Goal: Complete application form: Complete application form

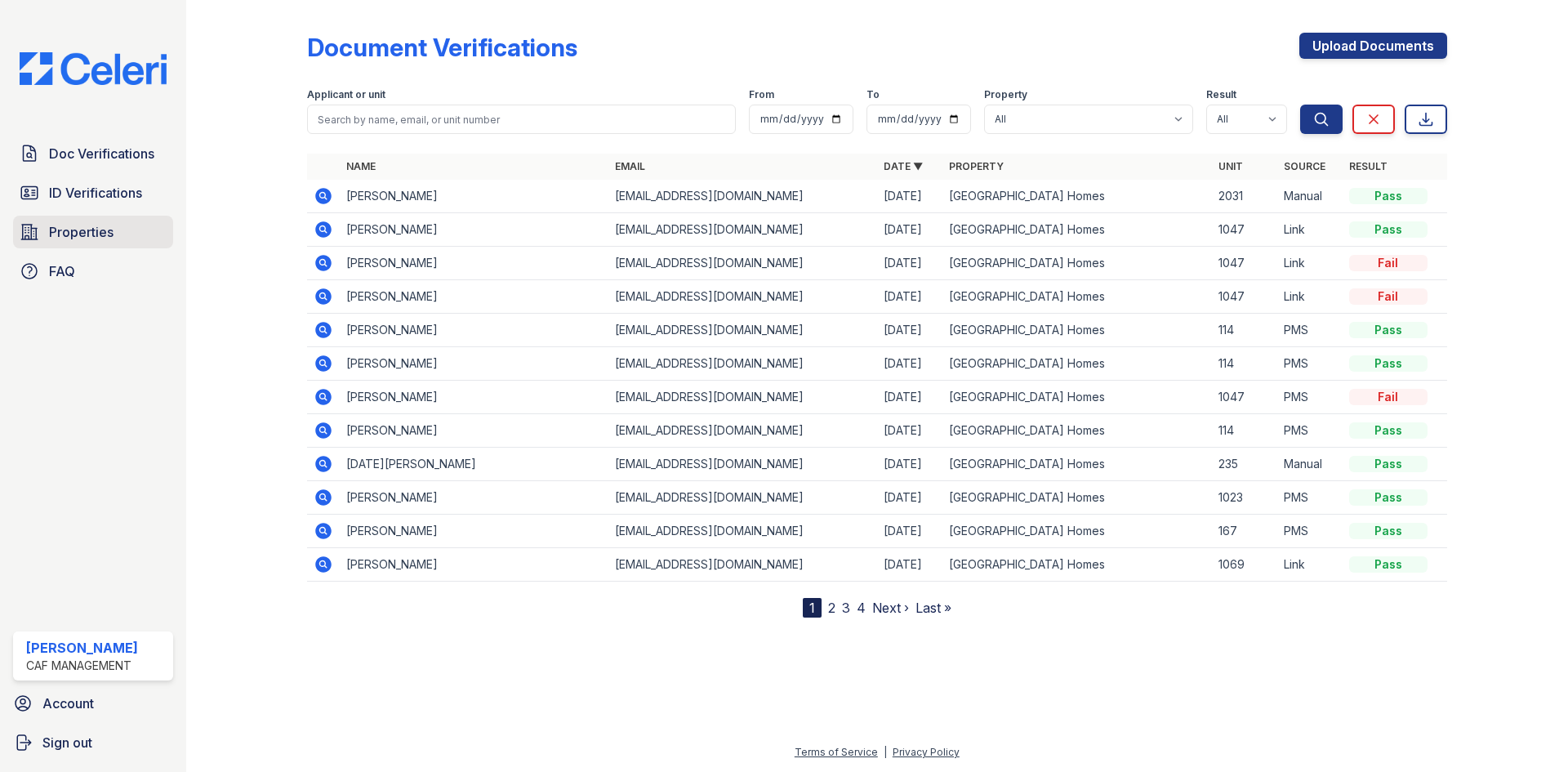
click at [60, 228] on span "Properties" at bounding box center [81, 232] width 65 height 20
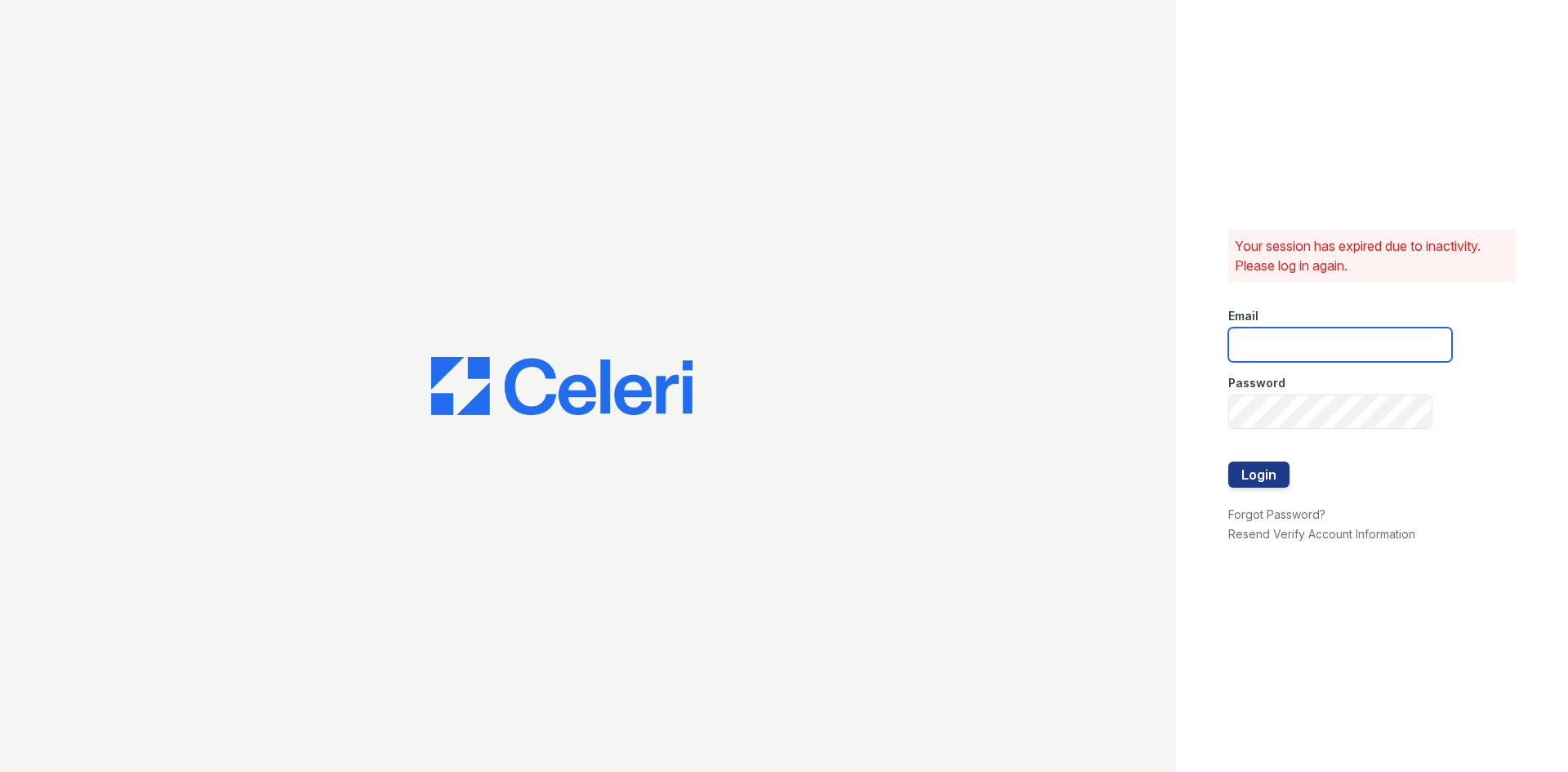
type input "glenrosa.pm@cafmanagement.com"
click at [1264, 469] on button "Login" at bounding box center [1259, 473] width 61 height 26
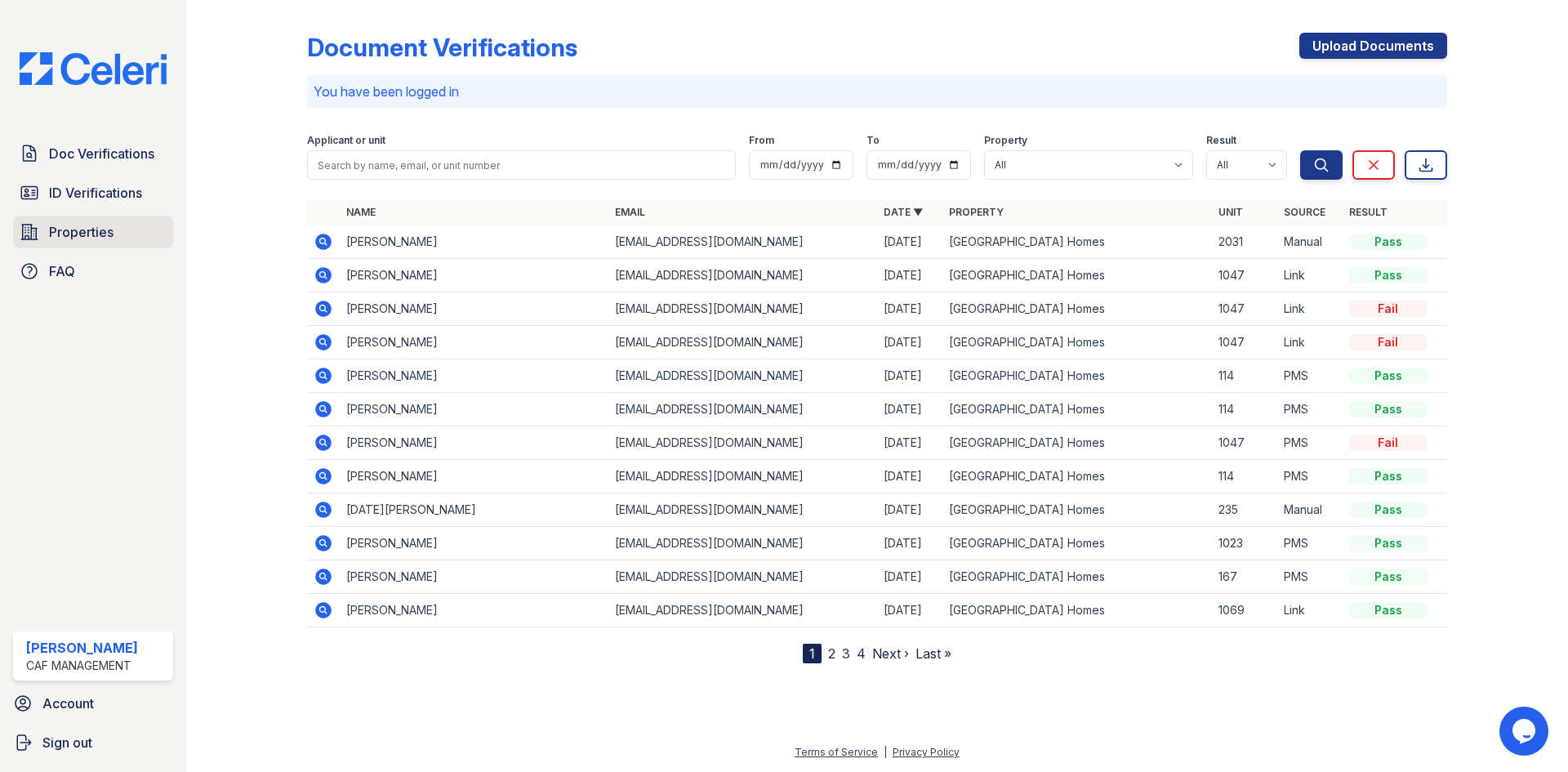
click at [99, 241] on span "Properties" at bounding box center [81, 232] width 65 height 20
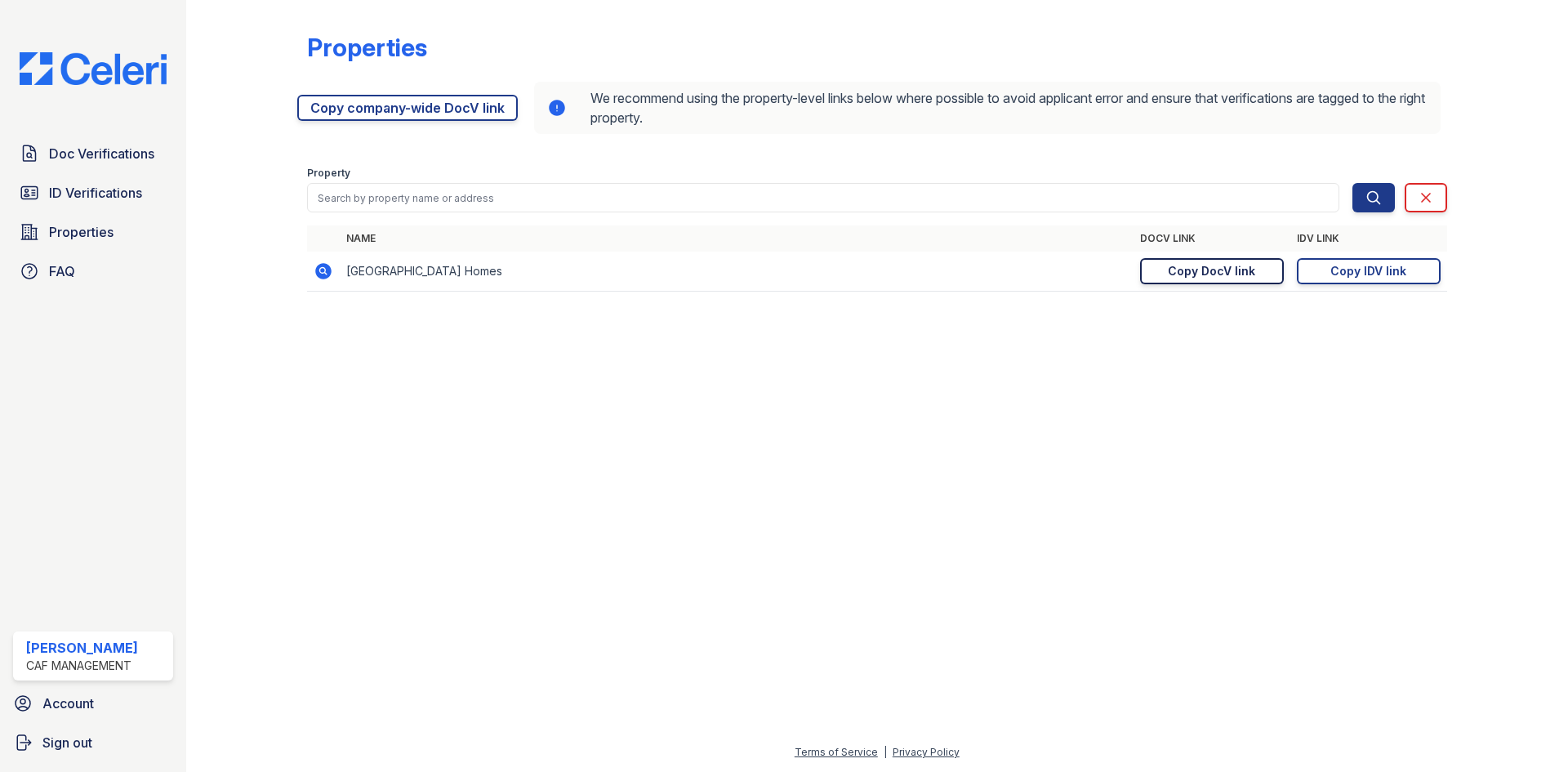
click at [1213, 274] on div "Copy DocV link" at bounding box center [1211, 270] width 88 height 16
click at [124, 145] on span "Doc Verifications" at bounding box center [101, 154] width 105 height 20
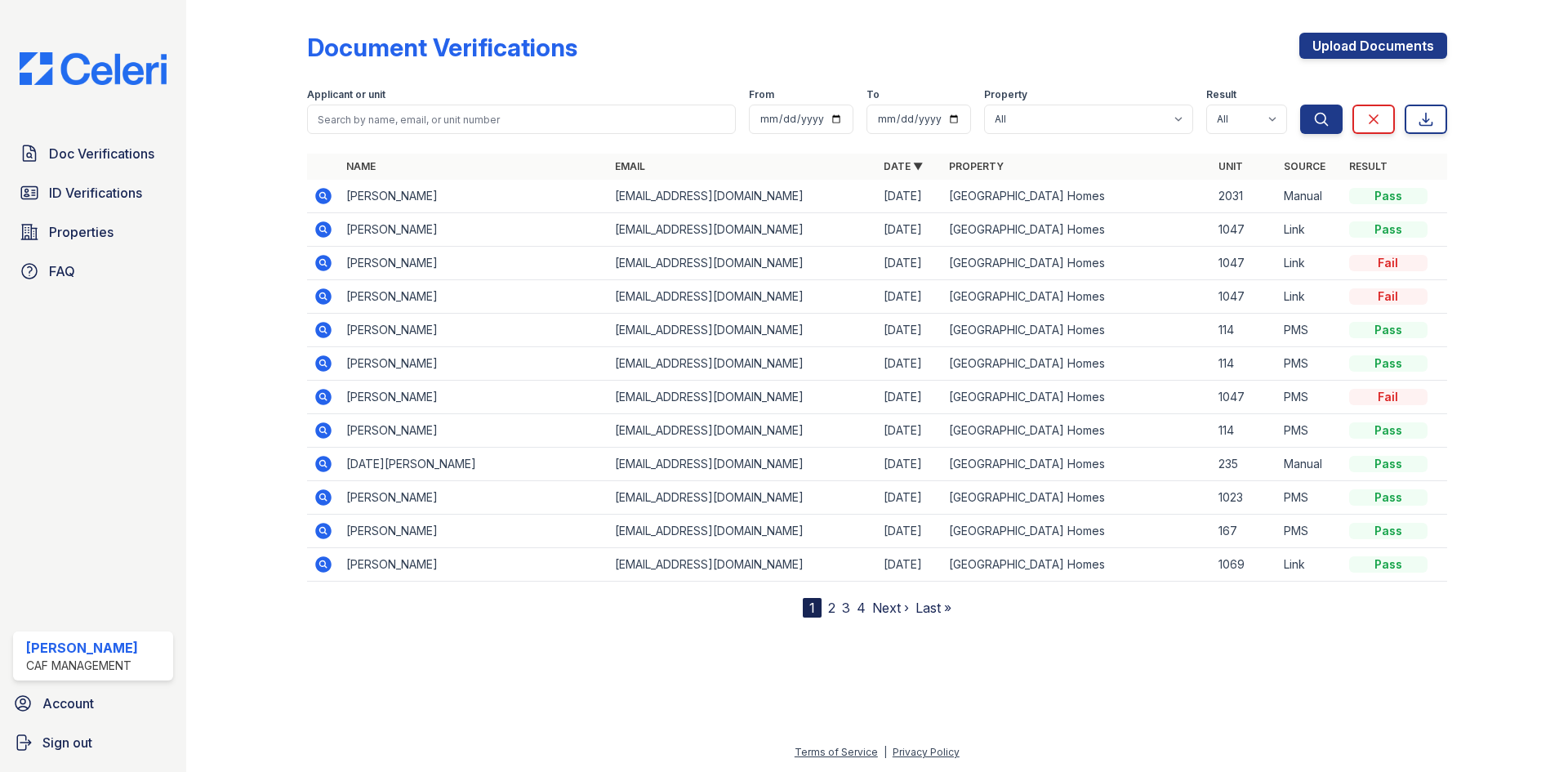
click at [124, 145] on span "Doc Verifications" at bounding box center [101, 154] width 105 height 20
click at [112, 177] on link "ID Verifications" at bounding box center [94, 193] width 160 height 32
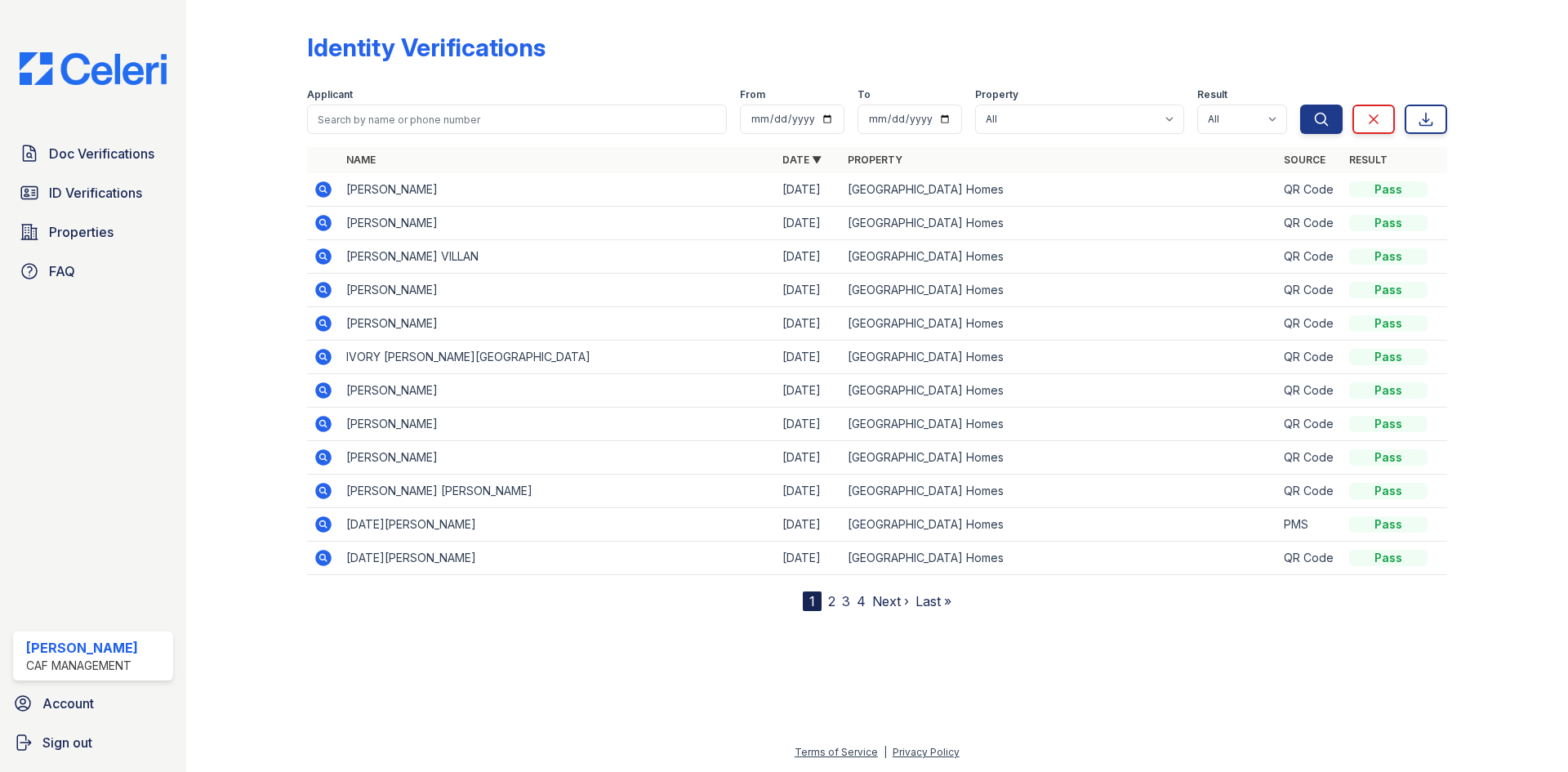
click at [112, 180] on link "ID Verifications" at bounding box center [94, 193] width 160 height 32
click at [106, 156] on span "Doc Verifications" at bounding box center [101, 154] width 105 height 20
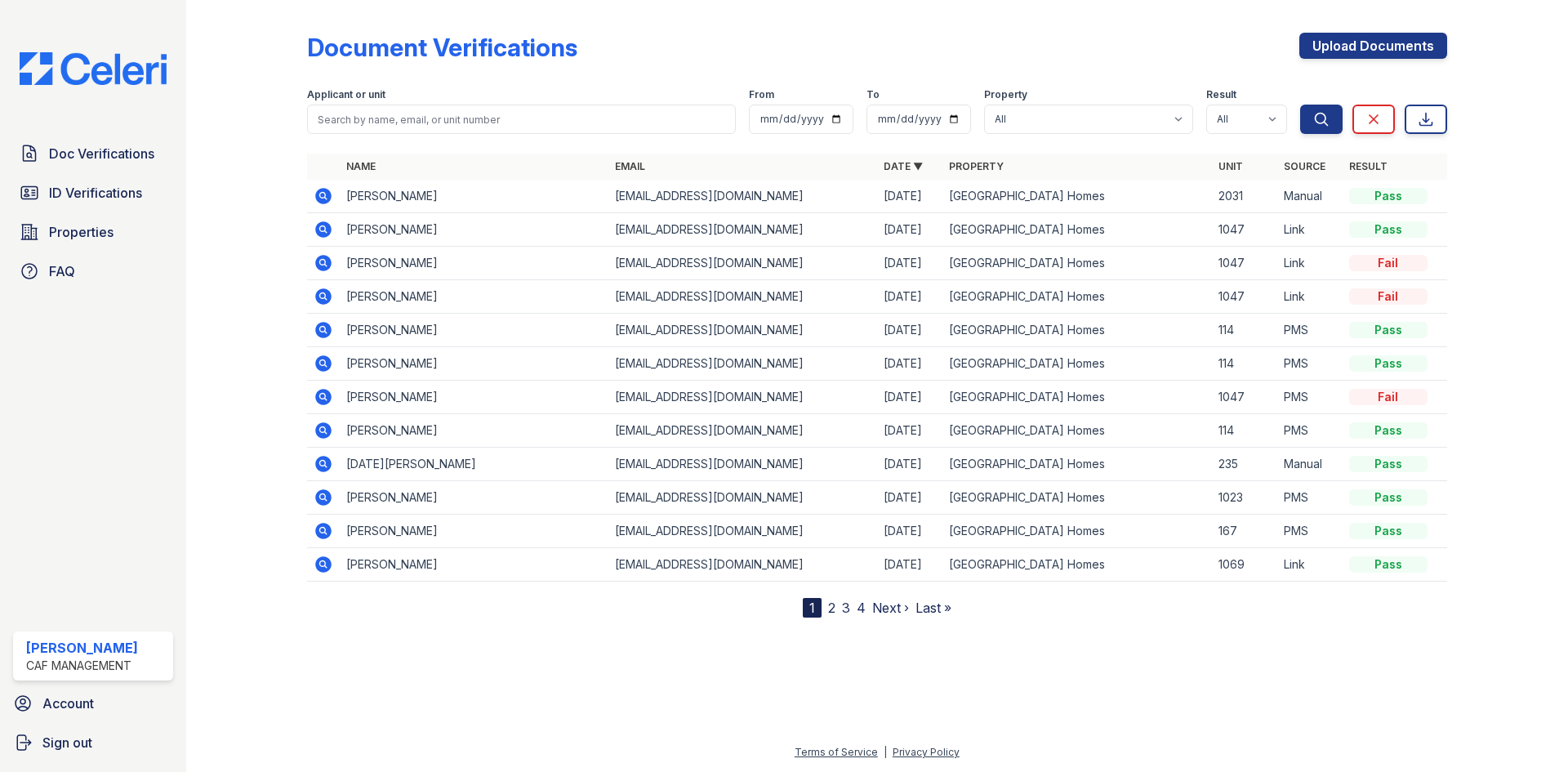
click at [106, 156] on span "Doc Verifications" at bounding box center [101, 154] width 105 height 20
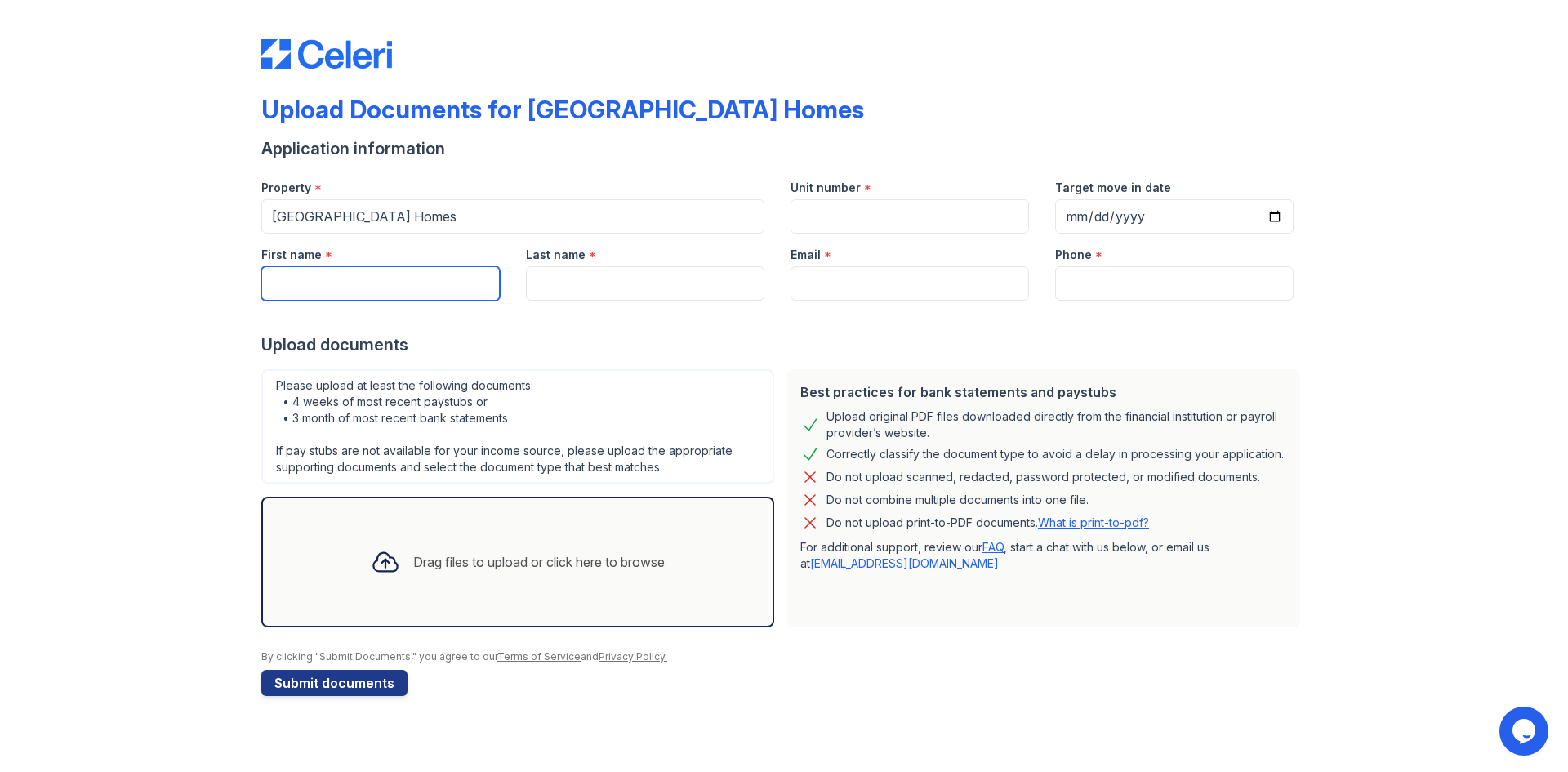
click at [374, 283] on input "First name" at bounding box center [381, 283] width 239 height 34
type input "Berner"
click at [616, 275] on input "Last name" at bounding box center [645, 283] width 239 height 34
type input "r"
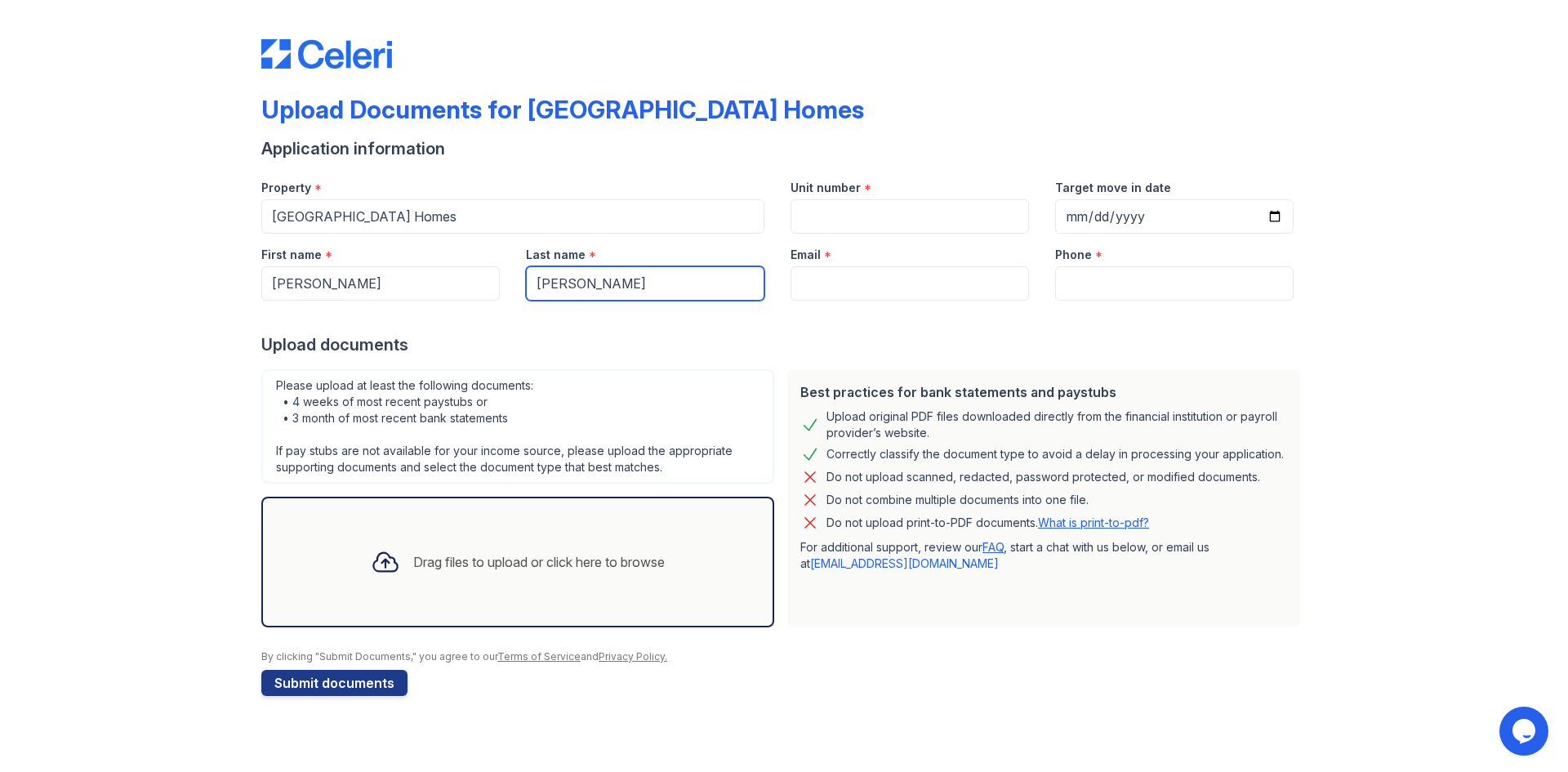
type input "Rodriguez"
click at [945, 278] on input "Email" at bounding box center [909, 283] width 239 height 34
click at [1095, 261] on div "*" at bounding box center [1098, 256] width 8 height 20
click at [1099, 274] on input "Phone" at bounding box center [1174, 283] width 239 height 34
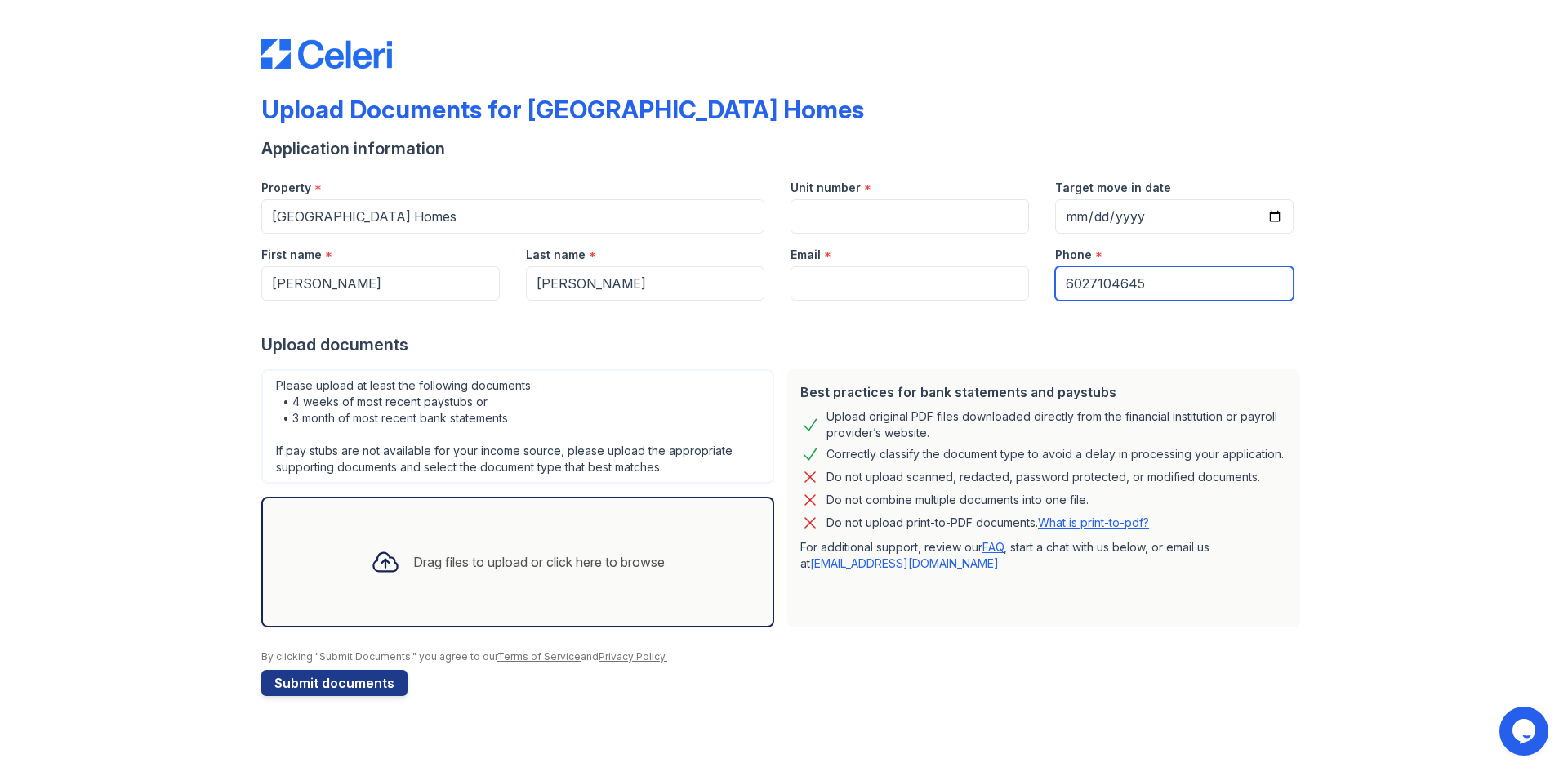
type input "6027104645"
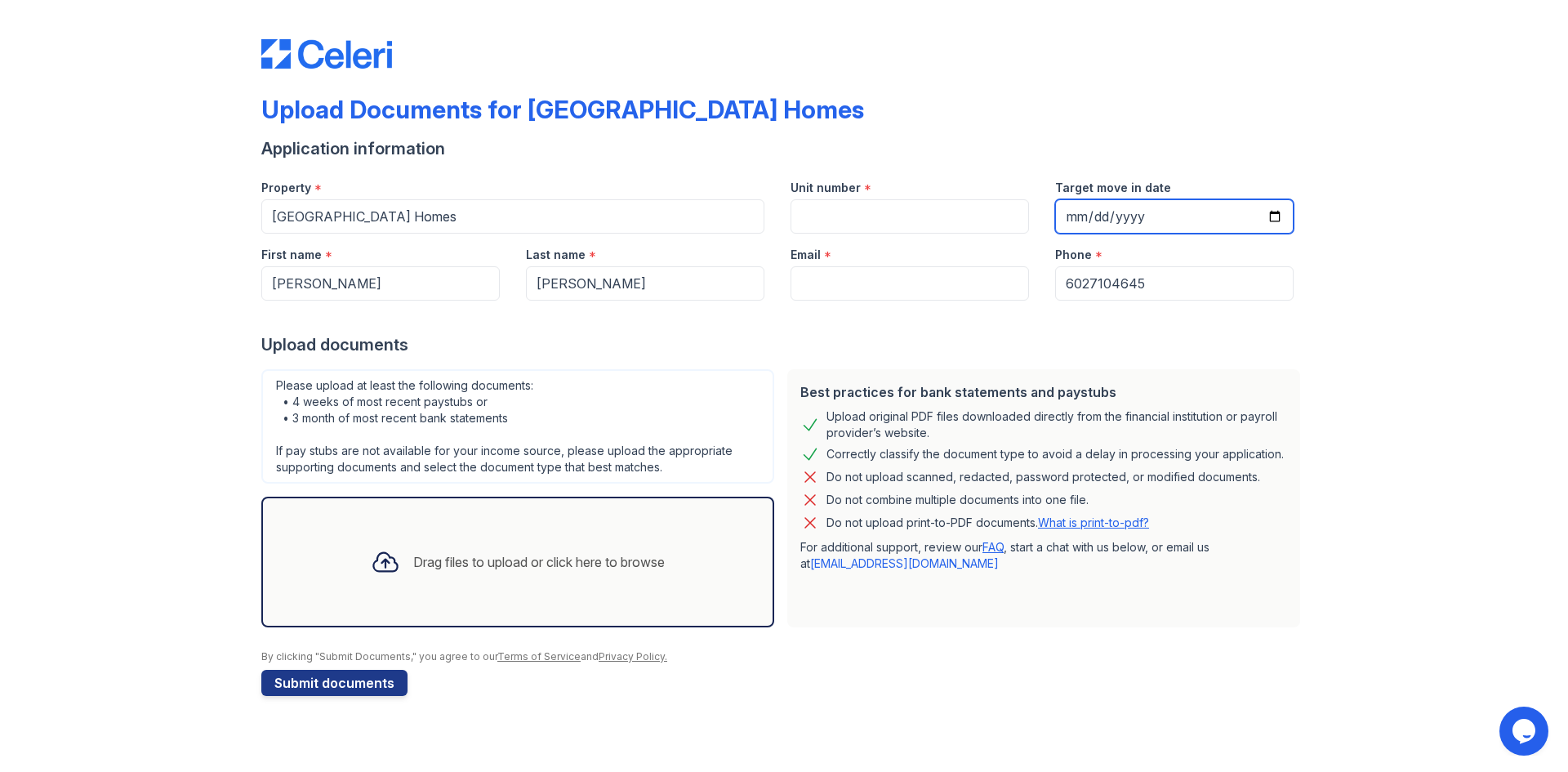
click at [1069, 214] on input "Target move in date" at bounding box center [1174, 217] width 239 height 34
type input "2025-09-26"
click at [1155, 214] on input "2025-09-26" at bounding box center [1174, 217] width 239 height 34
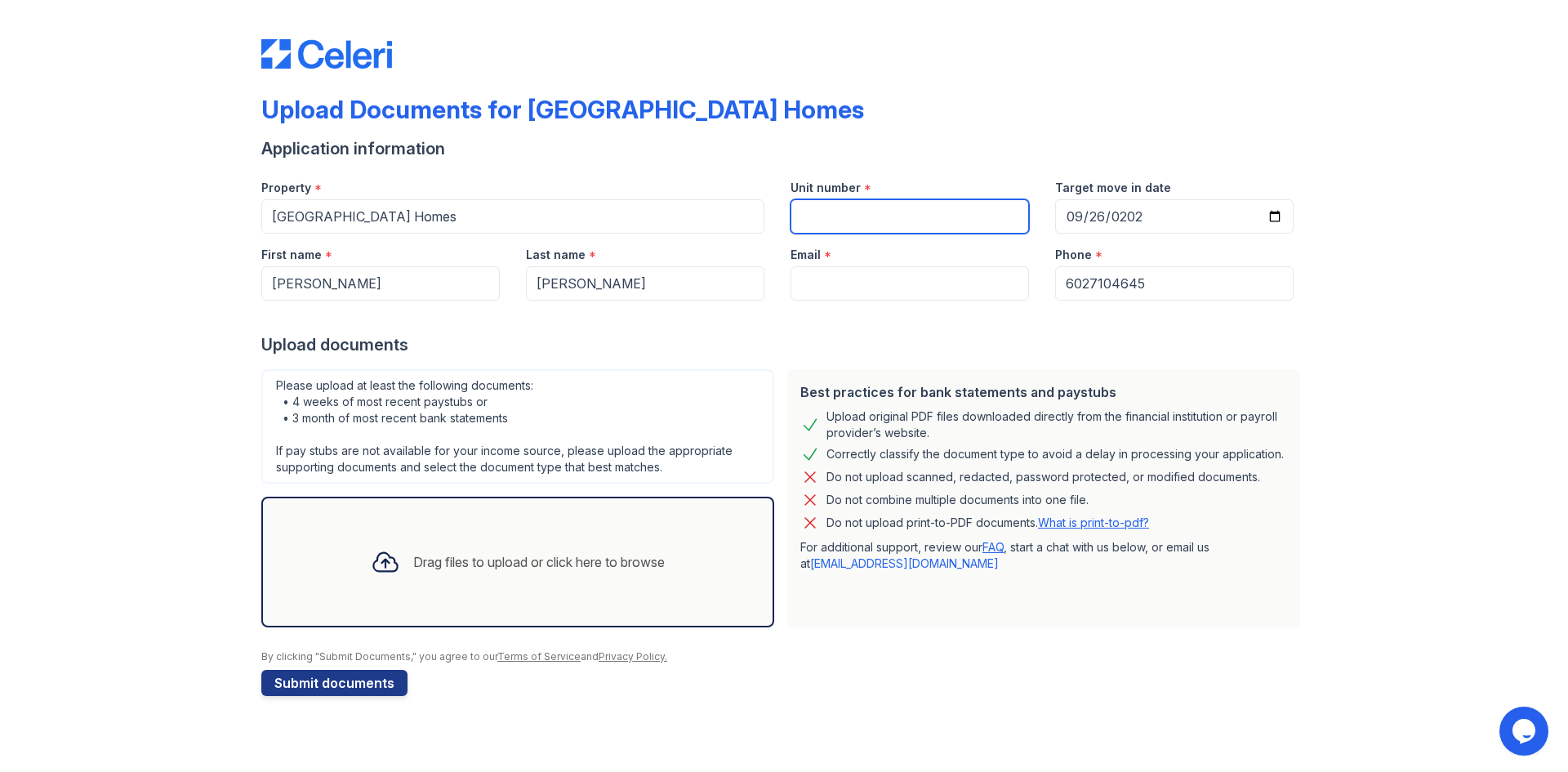
click at [887, 223] on input "Unit number" at bounding box center [909, 217] width 239 height 34
type input "1070"
click at [875, 296] on input "Email" at bounding box center [909, 283] width 239 height 34
paste input "[EMAIL_ADDRESS][DOMAIN_NAME]"
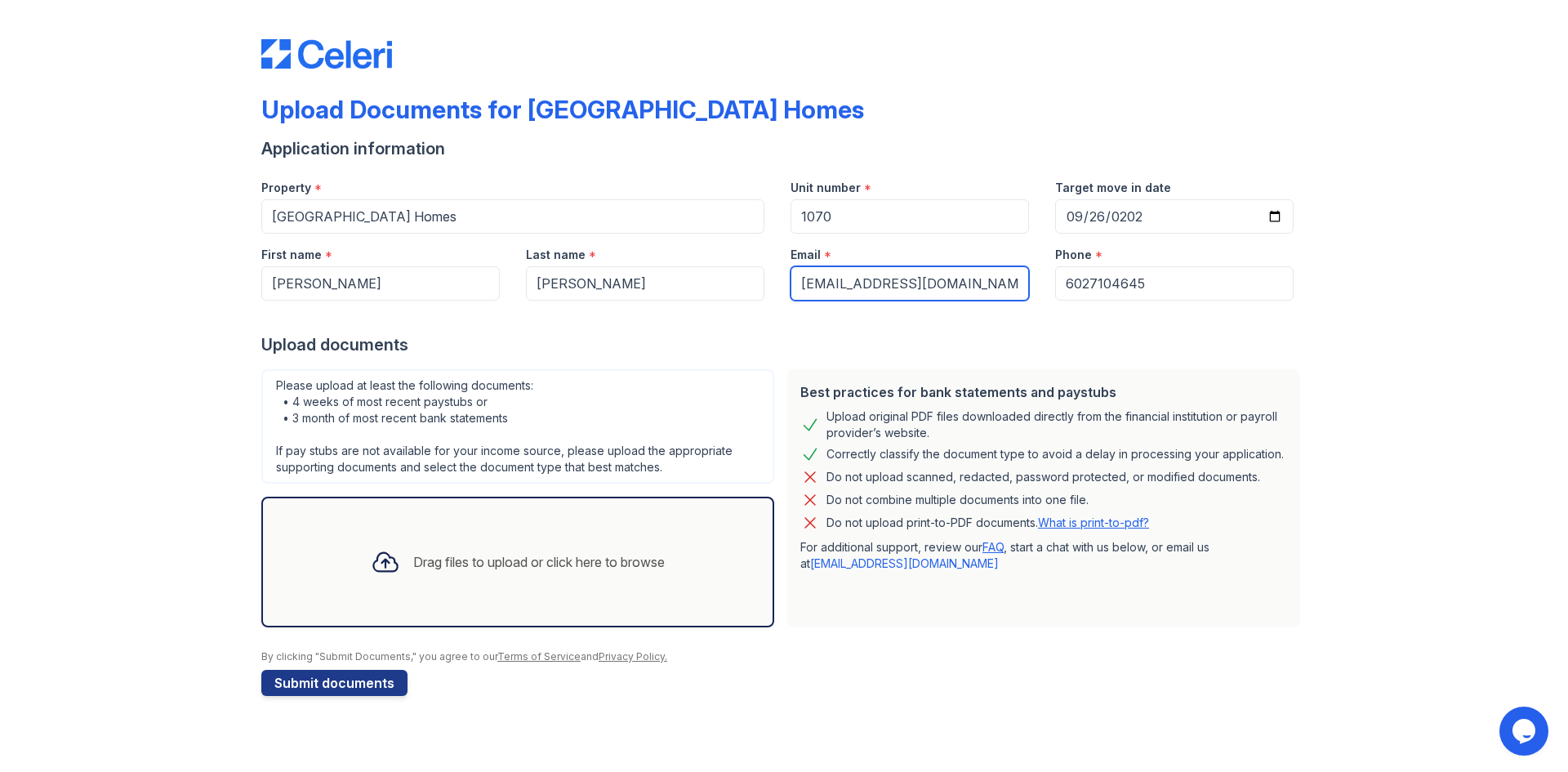
type input "[EMAIL_ADDRESS][DOMAIN_NAME]"
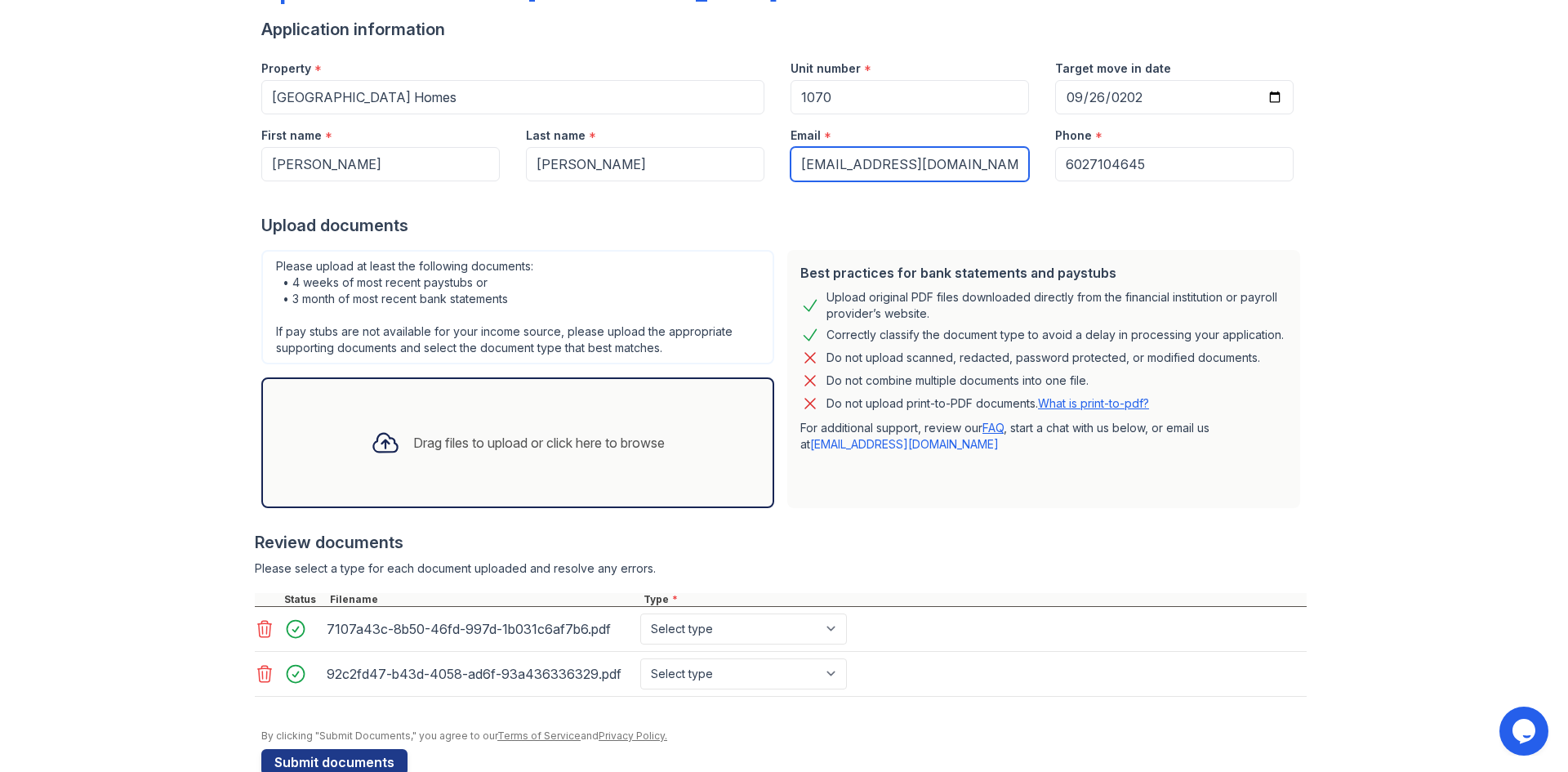
scroll to position [156, 0]
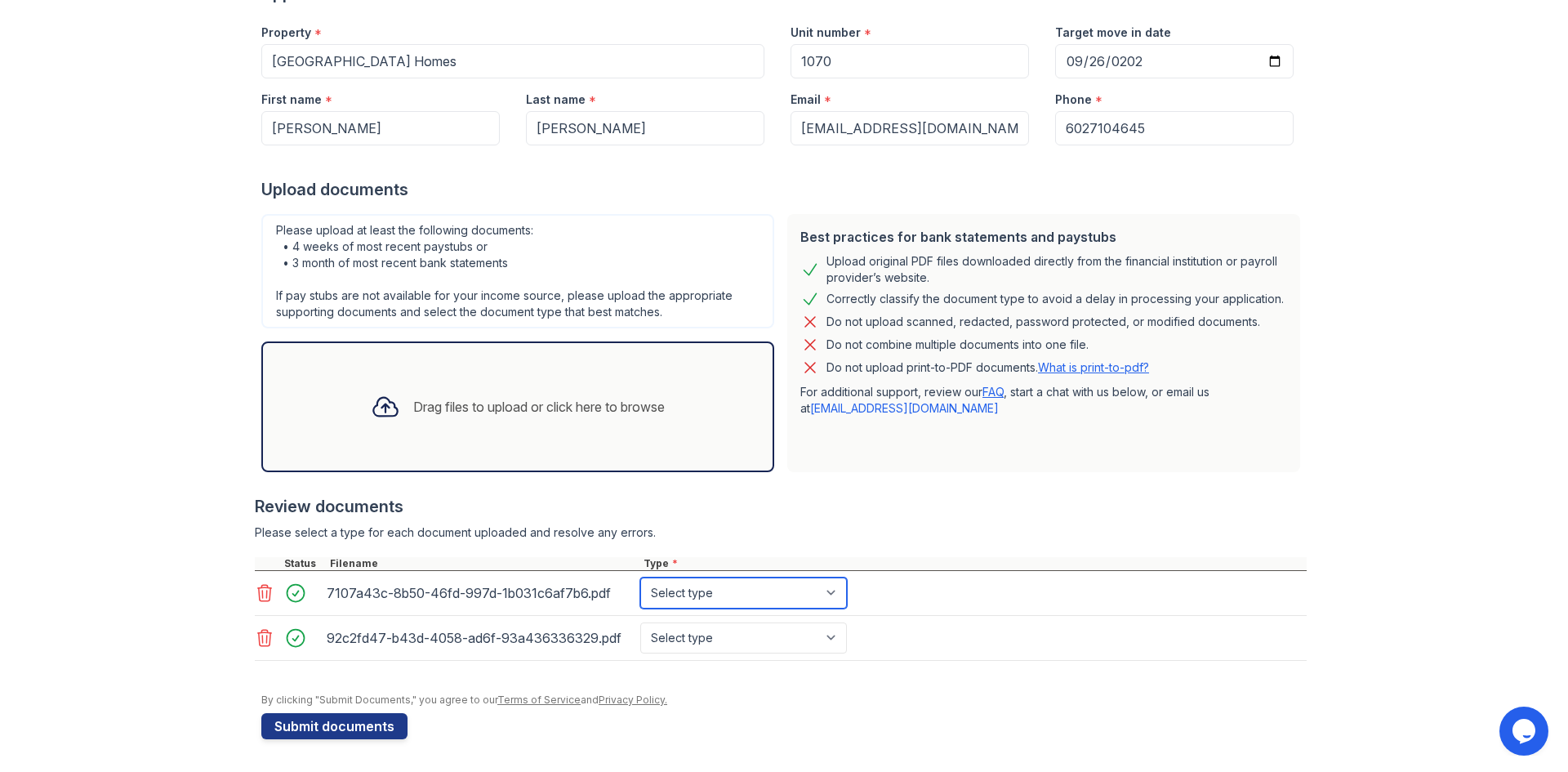
click at [681, 597] on select "Select type Paystub Bank Statement Offer Letter Tax Documents Benefit Award Let…" at bounding box center [743, 593] width 206 height 31
select select "bank_statement"
click at [640, 577] on select "Select type Paystub Bank Statement Offer Letter Tax Documents Benefit Award Let…" at bounding box center [743, 593] width 206 height 31
click at [727, 642] on select "Select type Paystub Bank Statement Offer Letter Tax Documents Benefit Award Let…" at bounding box center [743, 637] width 206 height 31
select select "bank_statement"
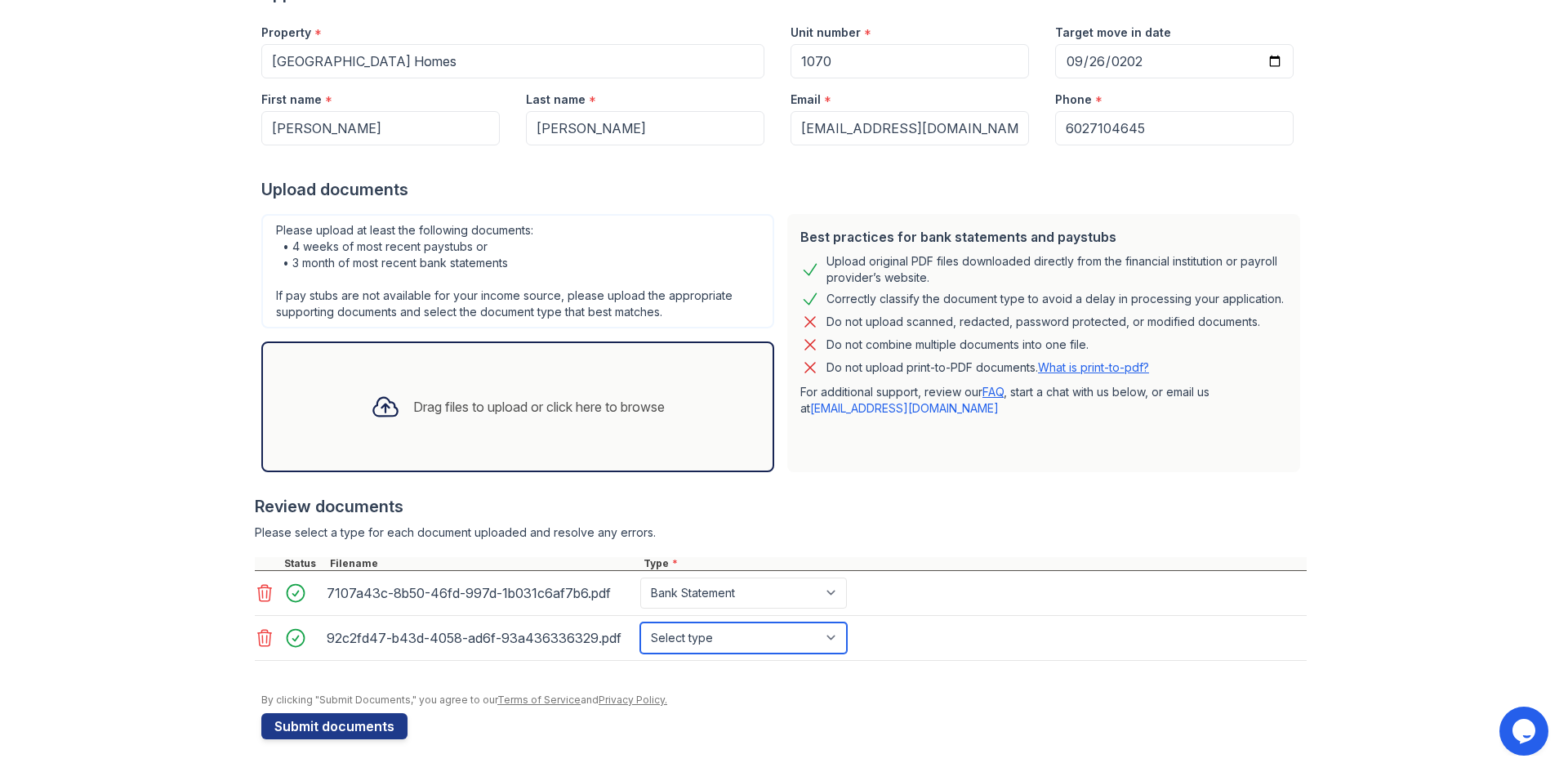
click at [640, 622] on select "Select type Paystub Bank Statement Offer Letter Tax Documents Benefit Award Let…" at bounding box center [743, 637] width 206 height 31
click at [1497, 472] on div "Upload Documents for Glenrosa Park Apartment Homes Application information Prop…" at bounding box center [784, 307] width 1516 height 927
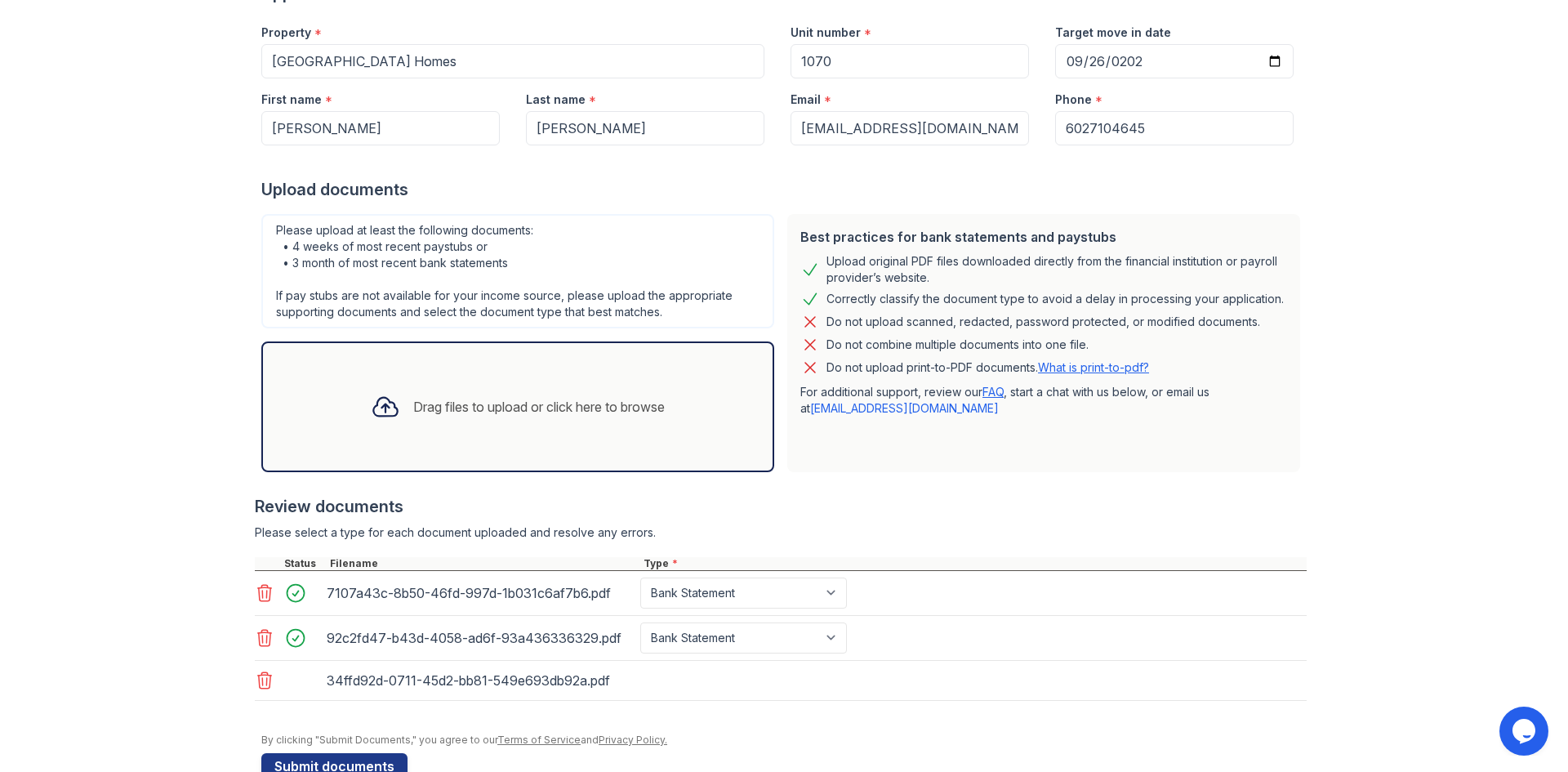
scroll to position [195, 0]
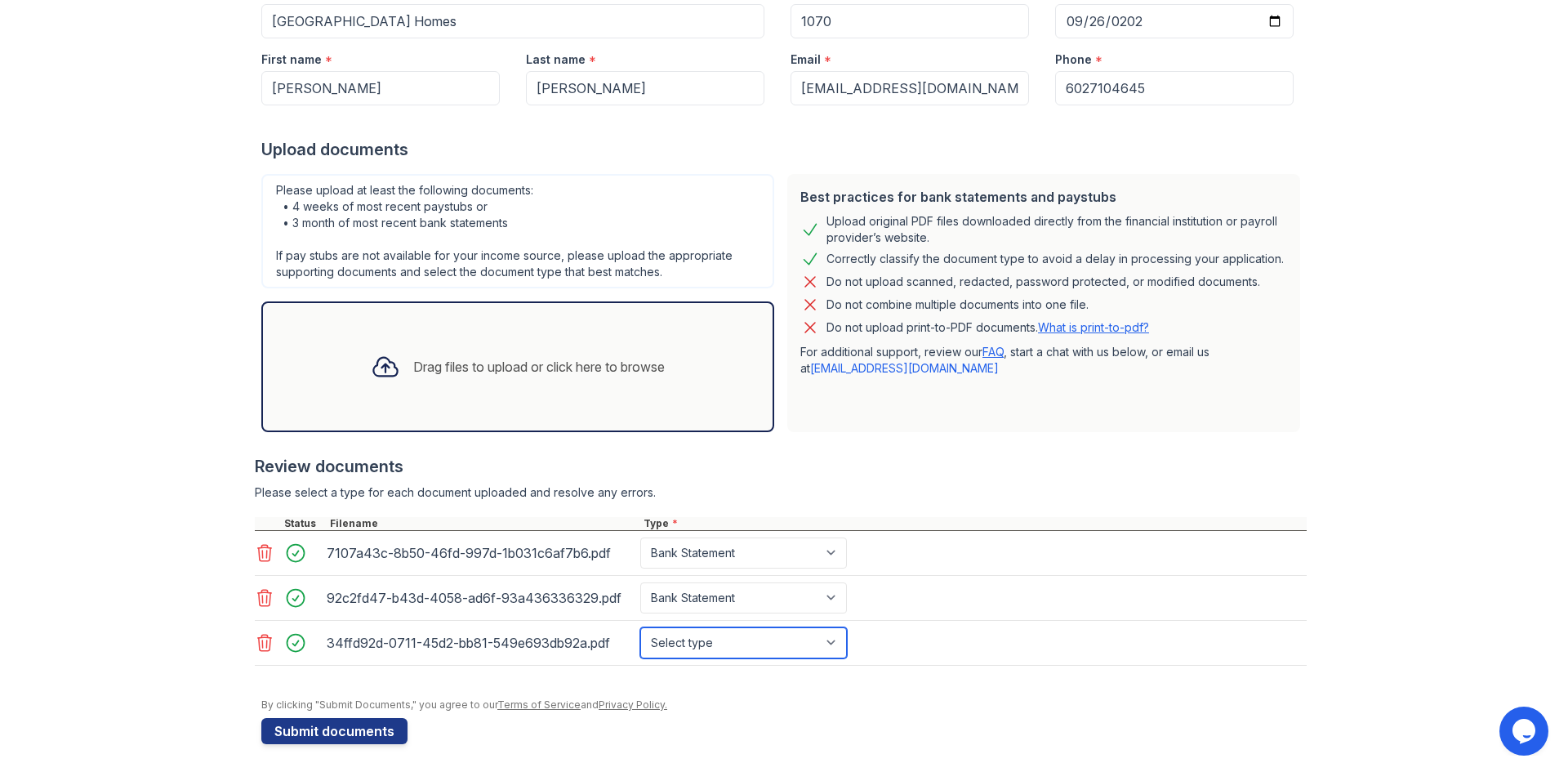
click at [712, 639] on select "Select type Paystub Bank Statement Offer Letter Tax Documents Benefit Award Let…" at bounding box center [743, 642] width 206 height 31
select select "bank_statement"
click at [640, 627] on select "Select type Paystub Bank Statement Offer Letter Tax Documents Benefit Award Let…" at bounding box center [743, 642] width 206 height 31
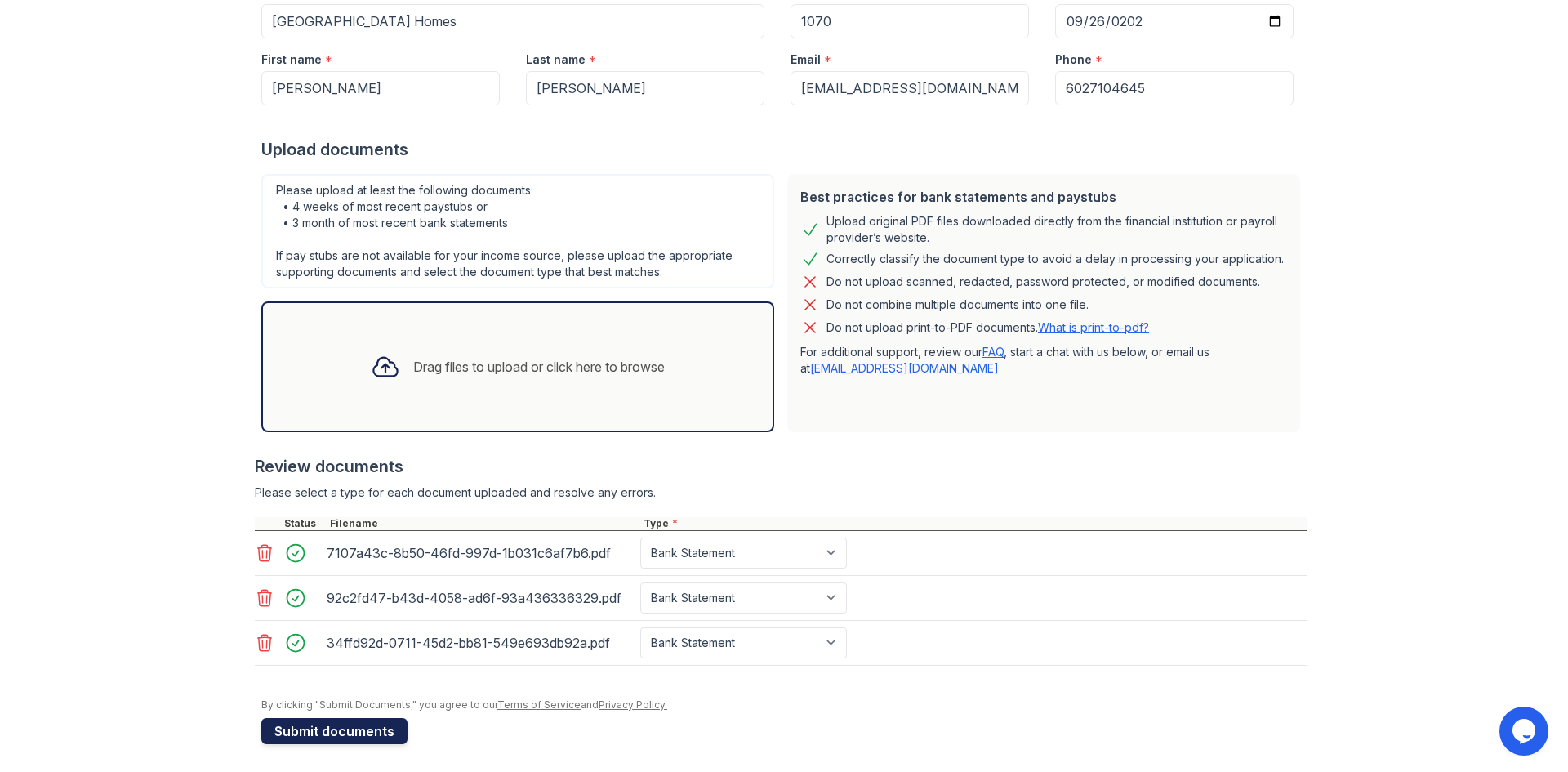
click at [345, 721] on button "Submit documents" at bounding box center [334, 730] width 146 height 26
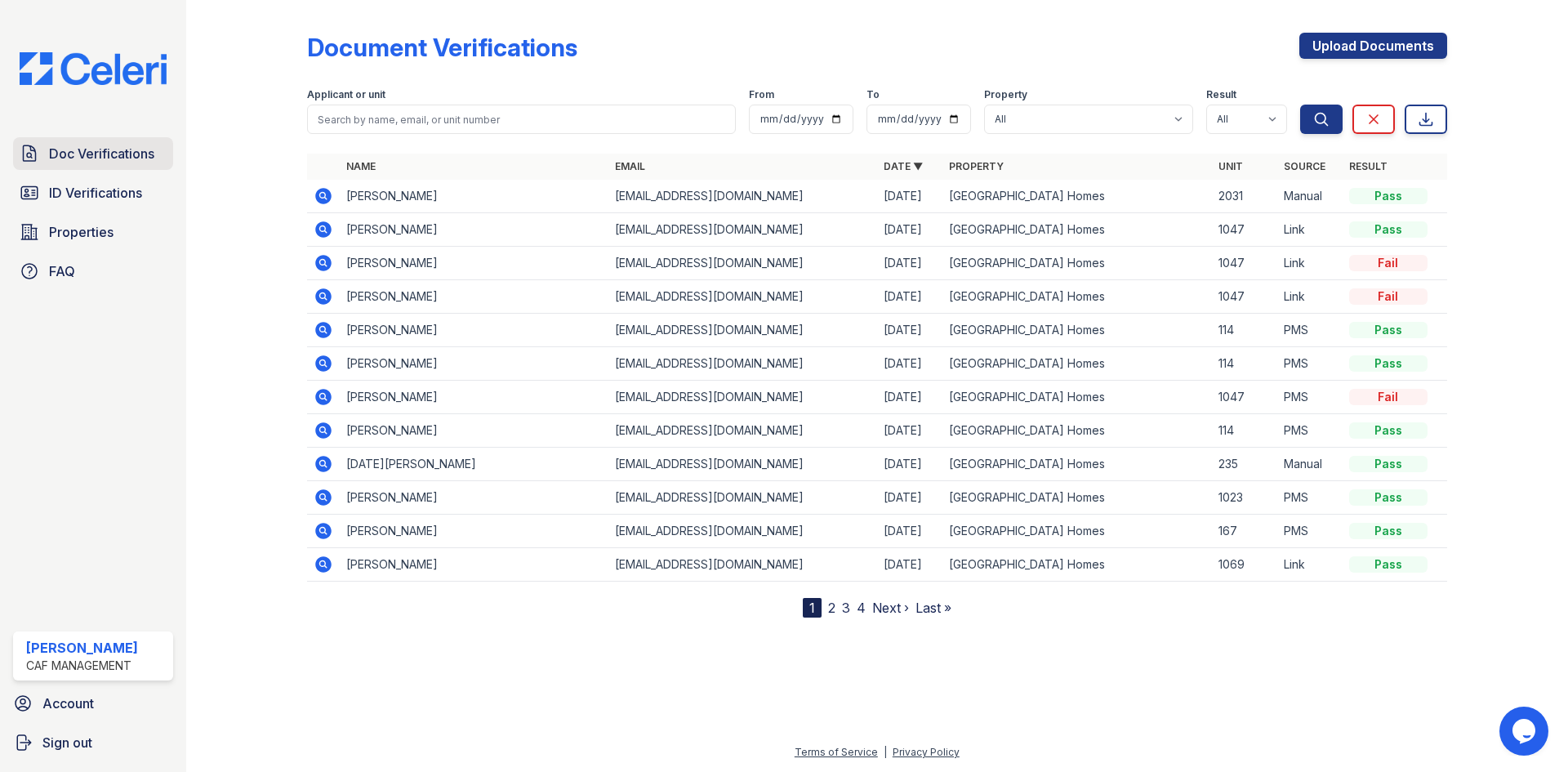
click at [98, 156] on span "Doc Verifications" at bounding box center [101, 154] width 105 height 20
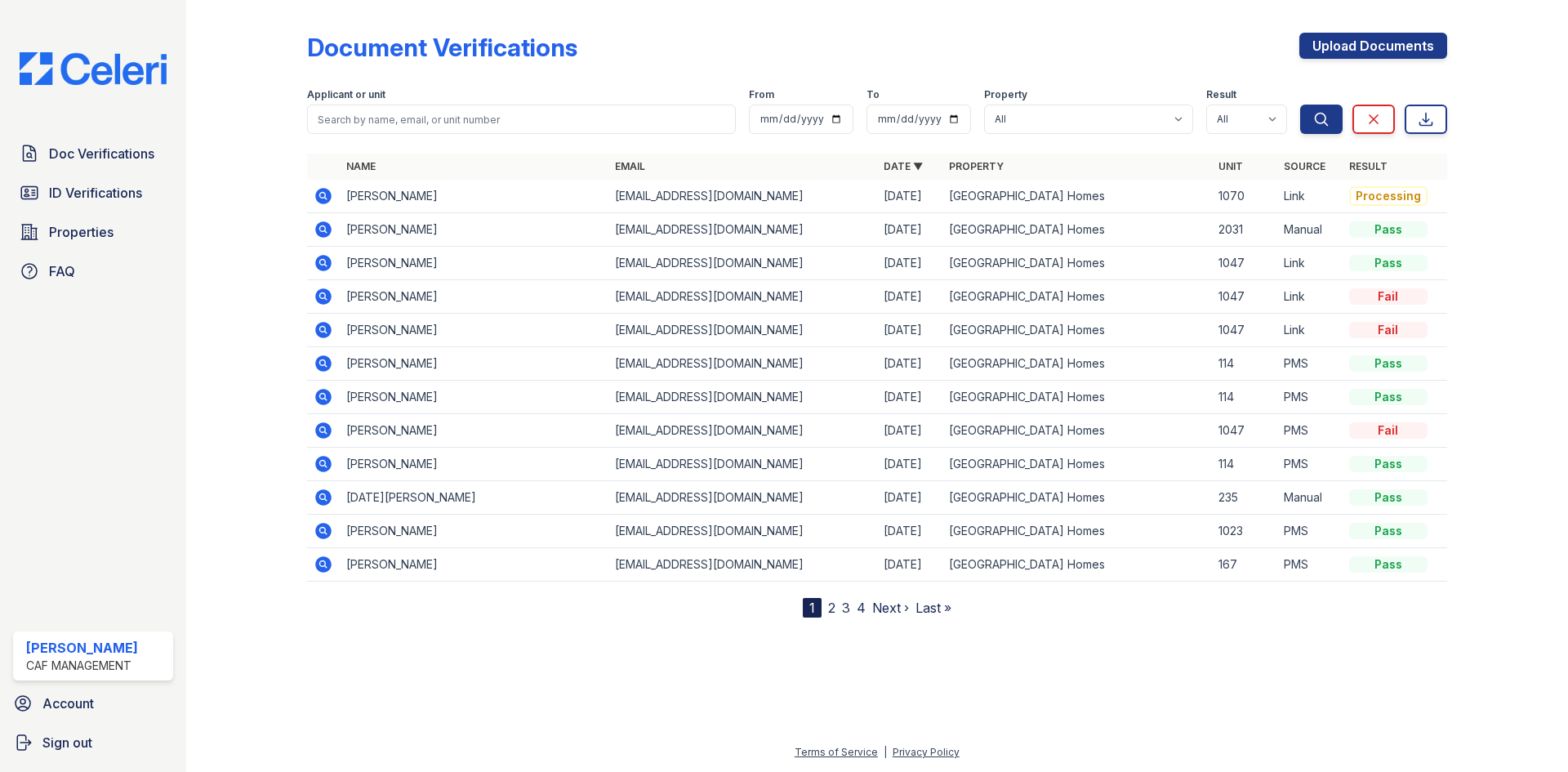
click at [325, 198] on icon at bounding box center [324, 196] width 20 height 20
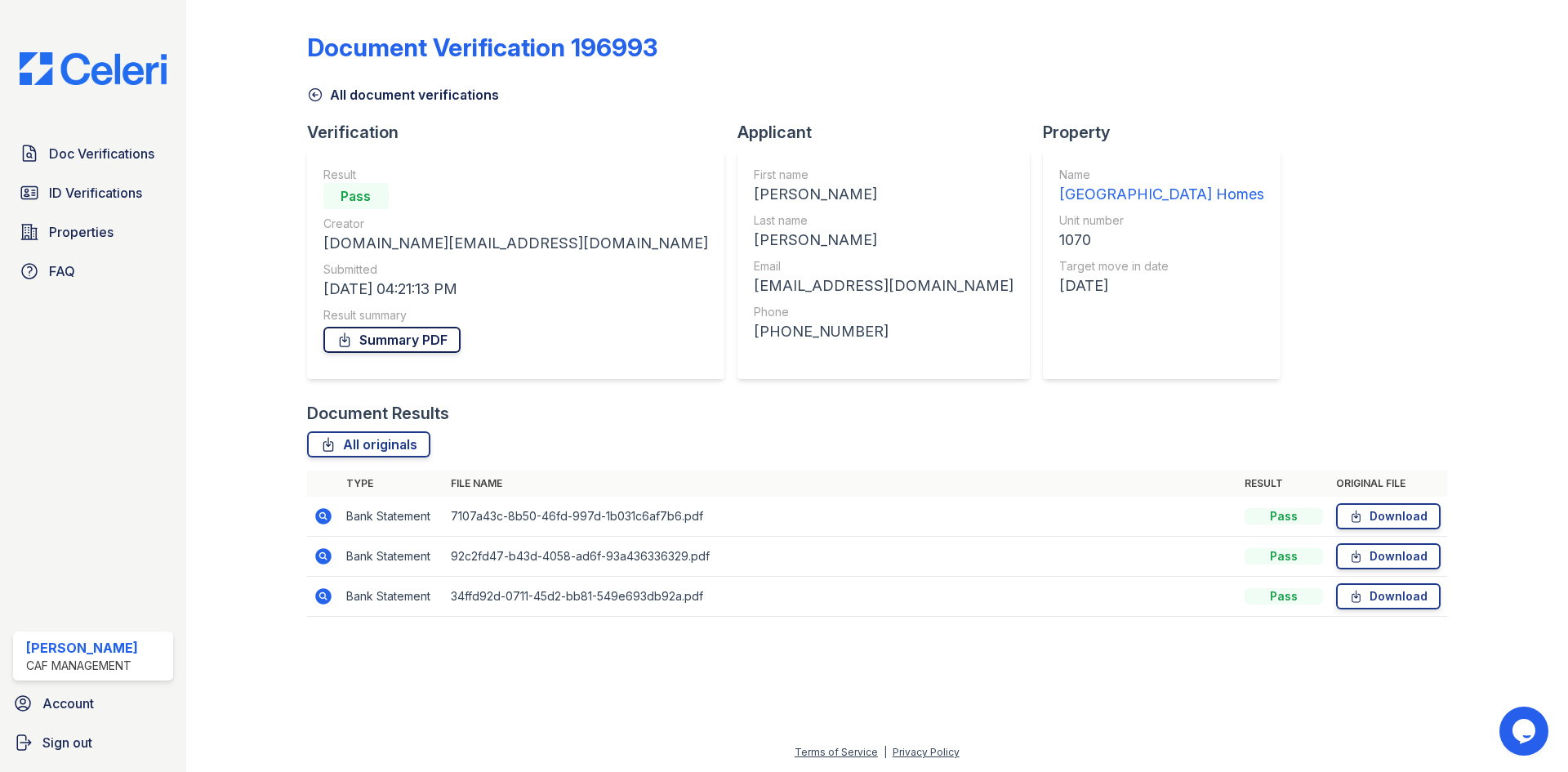
click at [423, 339] on link "Summary PDF" at bounding box center [392, 339] width 137 height 26
click at [92, 151] on span "Doc Verifications" at bounding box center [101, 154] width 105 height 20
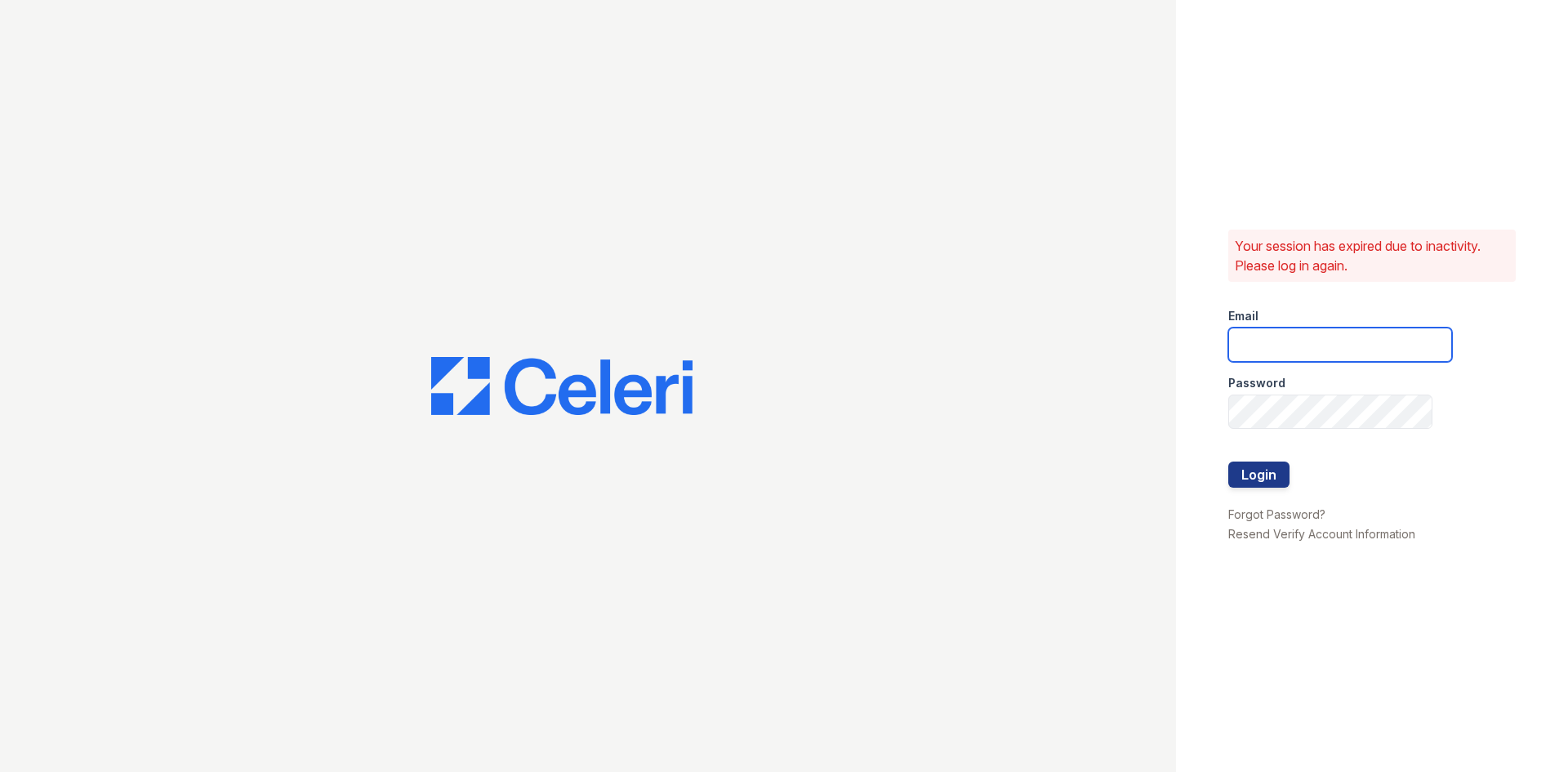
type input "glenrosa.pm@cafmanagement.com"
click at [1258, 476] on button "Login" at bounding box center [1259, 473] width 61 height 26
